Goal: Check status

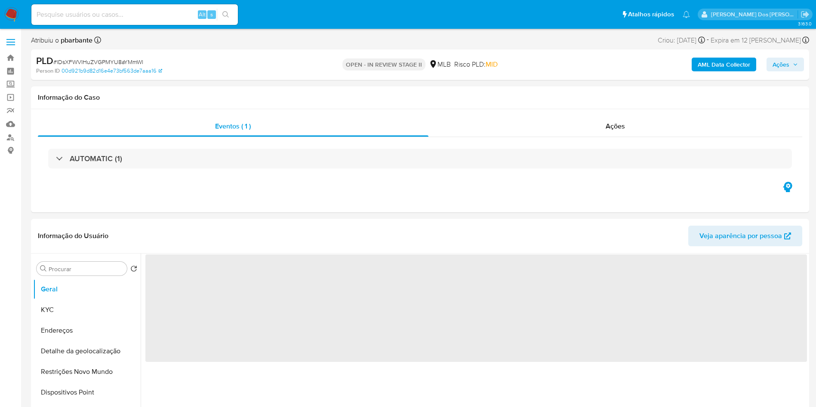
select select "10"
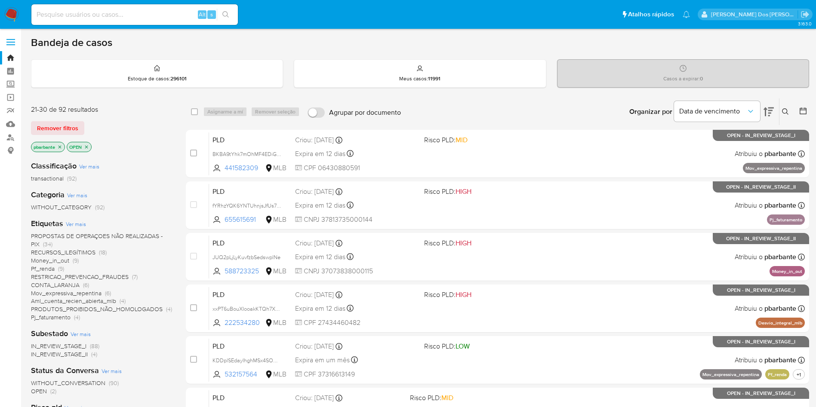
scroll to position [116, 0]
